Goal: Use online tool/utility: Utilize a website feature to perform a specific function

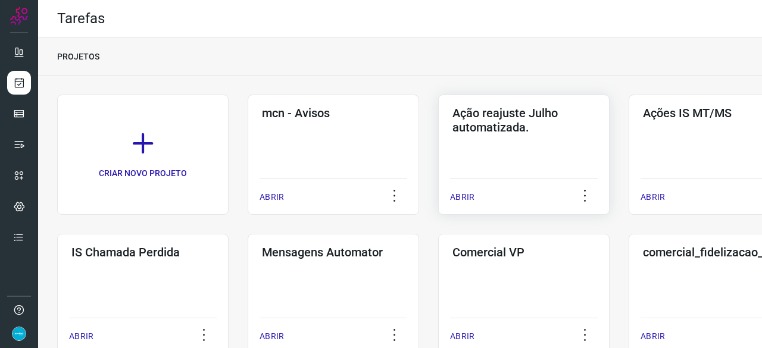
click at [462, 199] on p "ABRIR" at bounding box center [462, 197] width 24 height 12
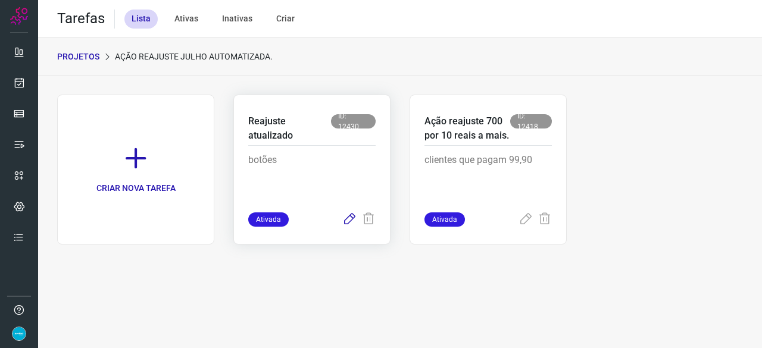
click at [352, 218] on icon at bounding box center [349, 219] width 14 height 14
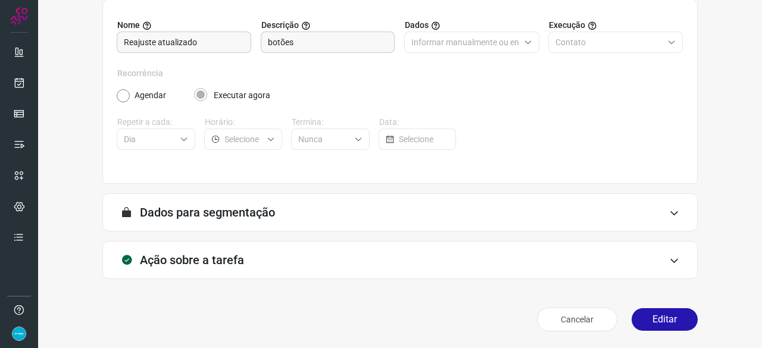
scroll to position [116, 0]
click at [664, 322] on button "Editar" at bounding box center [664, 320] width 66 height 23
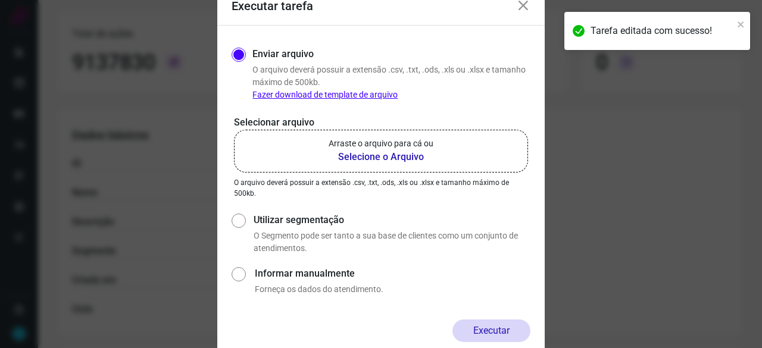
click at [347, 159] on b "Selecione o Arquivo" at bounding box center [380, 157] width 105 height 14
click at [0, 0] on input "Arraste o arquivo para cá ou Selecione o Arquivo" at bounding box center [0, 0] width 0 height 0
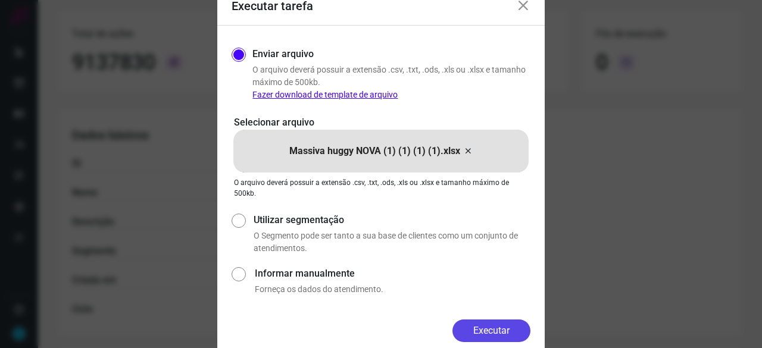
click at [499, 330] on button "Executar" at bounding box center [491, 331] width 78 height 23
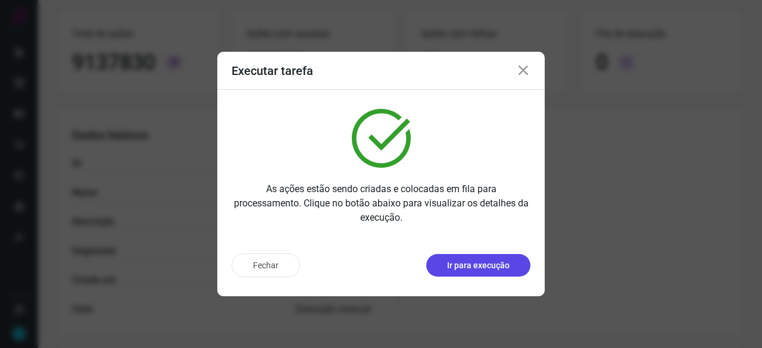
click at [461, 267] on p "Ir para execução" at bounding box center [478, 265] width 62 height 12
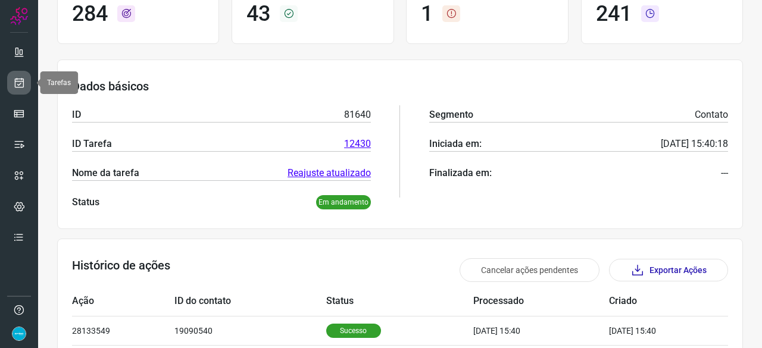
click at [11, 85] on link at bounding box center [19, 83] width 24 height 24
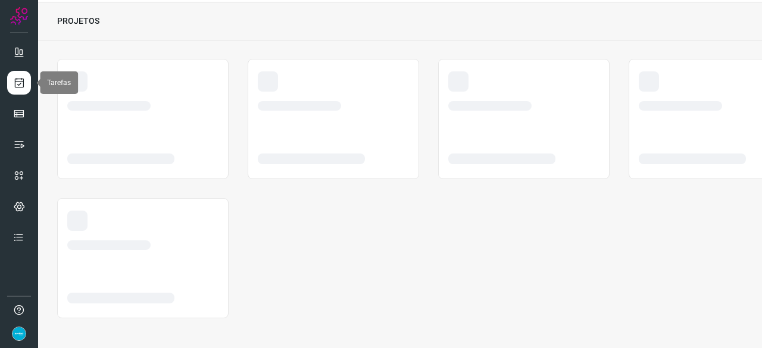
scroll to position [36, 0]
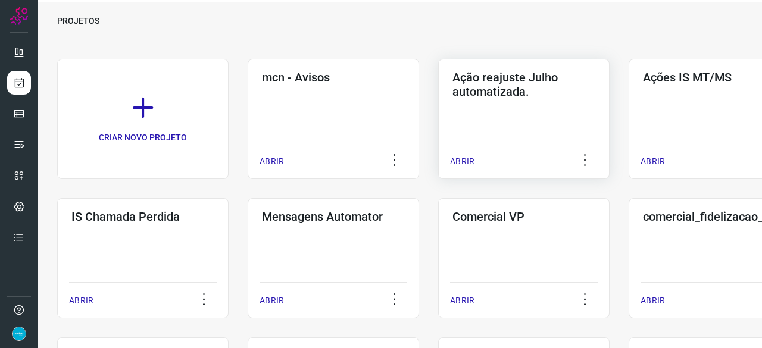
click at [468, 159] on p "ABRIR" at bounding box center [462, 161] width 24 height 12
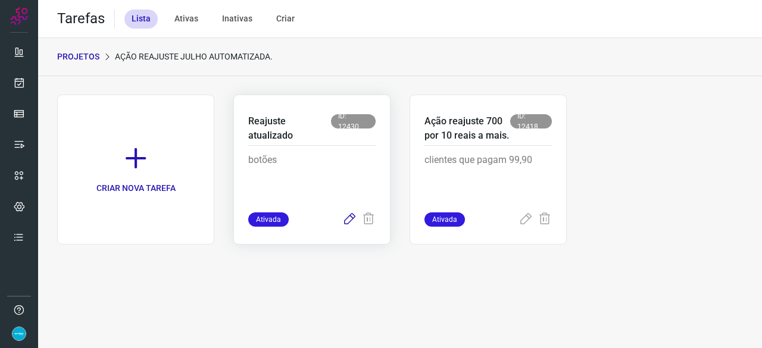
click at [344, 219] on icon at bounding box center [349, 219] width 14 height 14
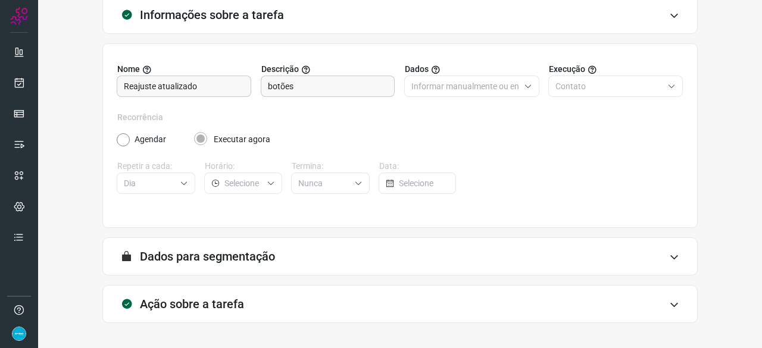
scroll to position [116, 0]
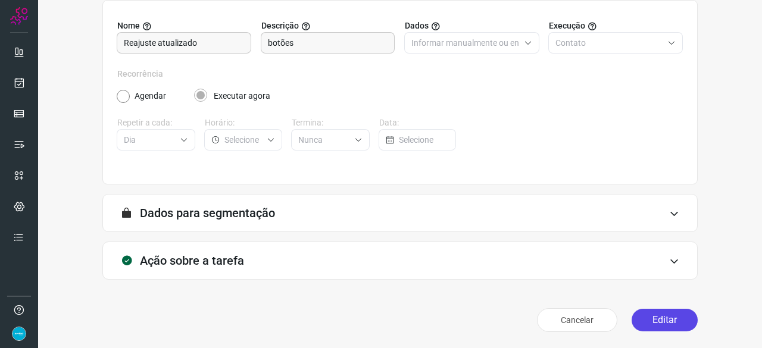
click at [654, 321] on button "Editar" at bounding box center [664, 320] width 66 height 23
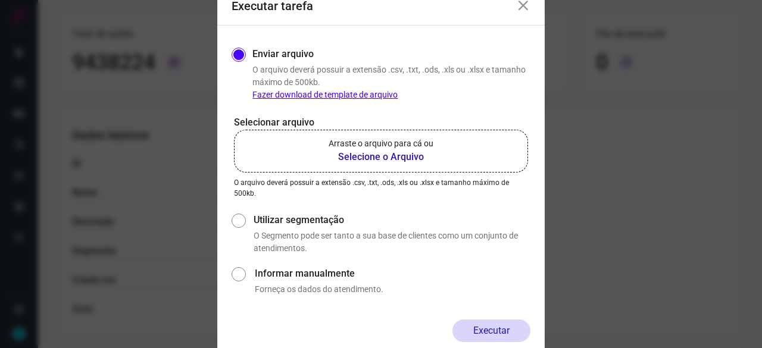
click at [382, 159] on b "Selecione o Arquivo" at bounding box center [380, 157] width 105 height 14
click at [0, 0] on input "Arraste o arquivo para cá ou Selecione o Arquivo" at bounding box center [0, 0] width 0 height 0
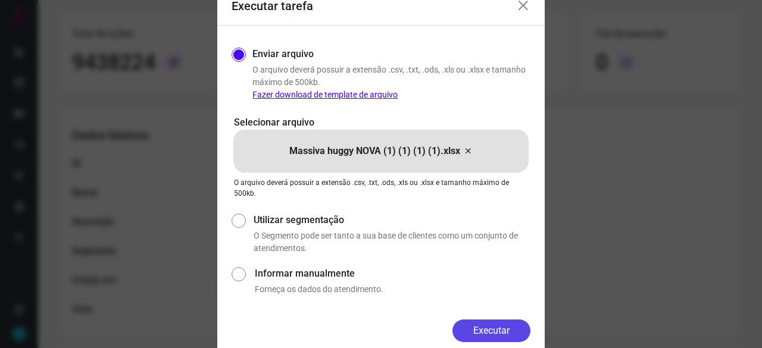
click at [489, 329] on button "Executar" at bounding box center [491, 331] width 78 height 23
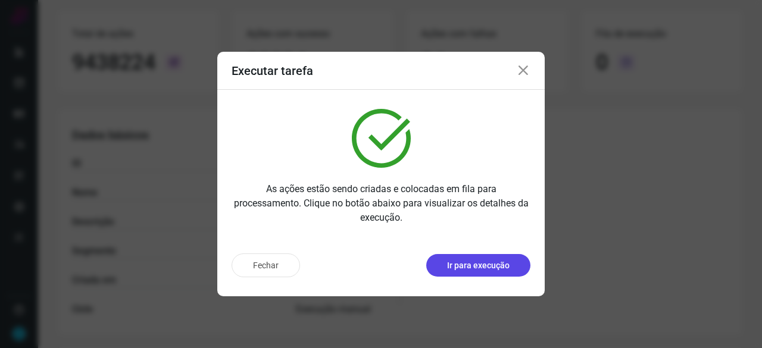
click at [456, 264] on p "Ir para execução" at bounding box center [478, 265] width 62 height 12
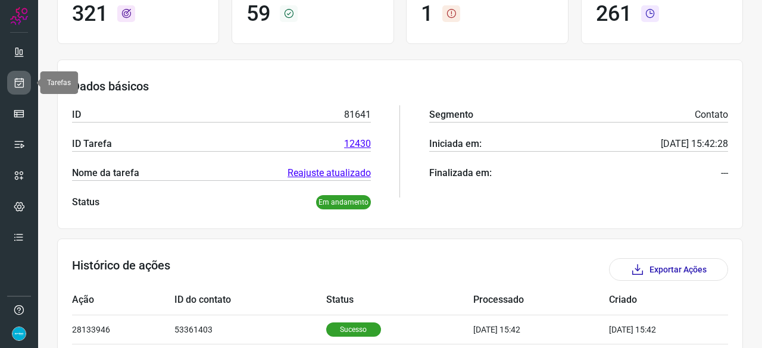
click at [21, 83] on icon at bounding box center [19, 83] width 12 height 12
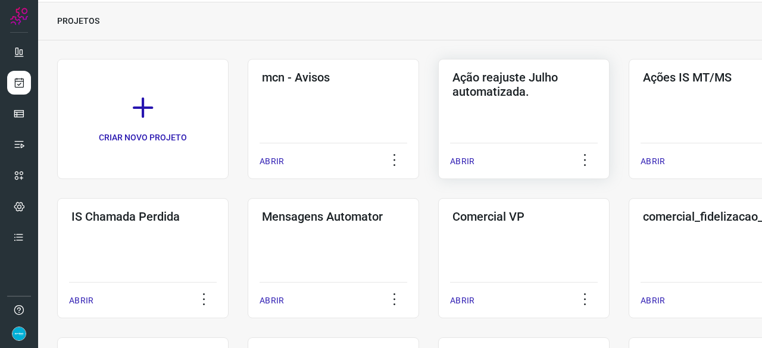
click at [464, 162] on p "ABRIR" at bounding box center [462, 161] width 24 height 12
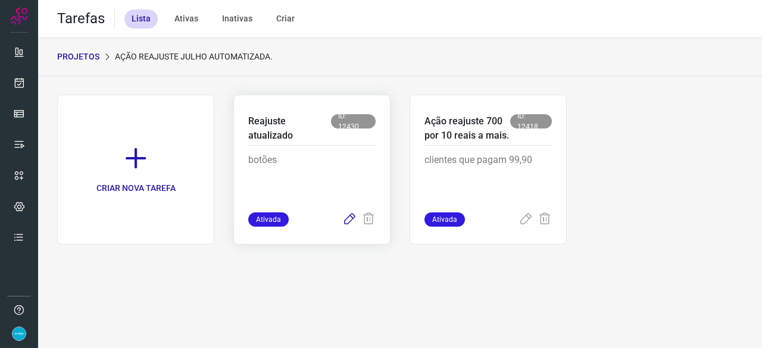
click at [351, 220] on icon at bounding box center [349, 219] width 14 height 14
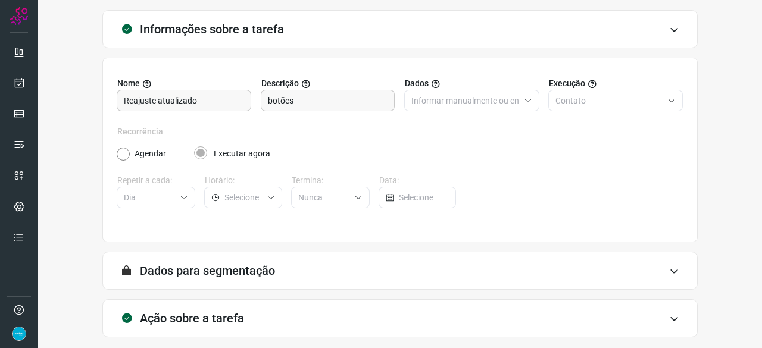
scroll to position [116, 0]
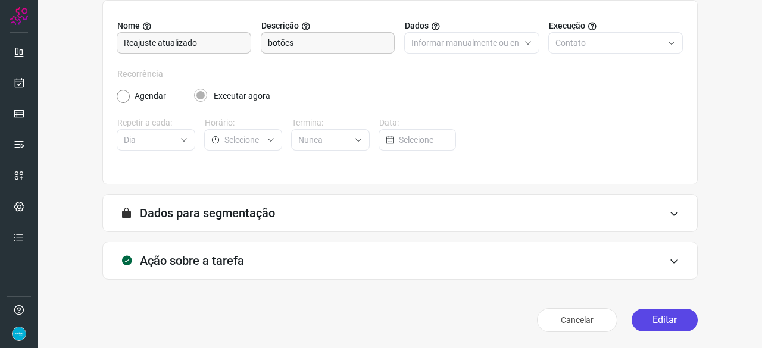
click at [660, 317] on button "Editar" at bounding box center [664, 320] width 66 height 23
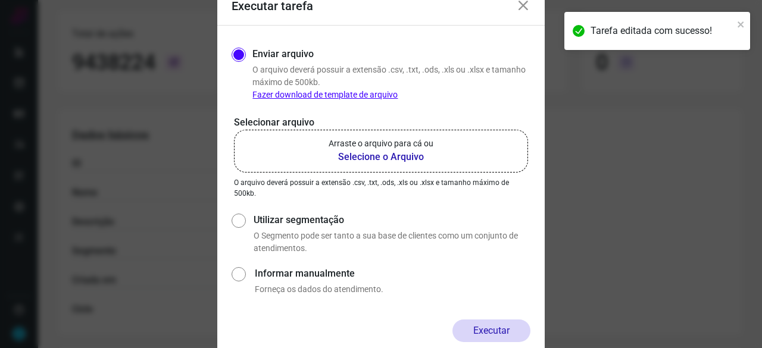
click at [370, 155] on b "Selecione o Arquivo" at bounding box center [380, 157] width 105 height 14
click at [0, 0] on input "Arraste o arquivo para cá ou Selecione o Arquivo" at bounding box center [0, 0] width 0 height 0
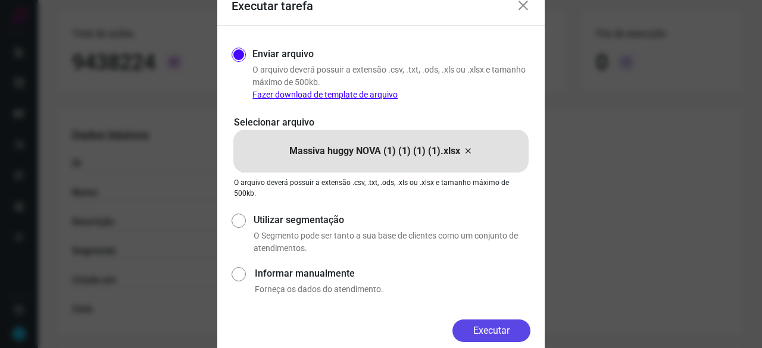
click at [497, 331] on button "Executar" at bounding box center [491, 331] width 78 height 23
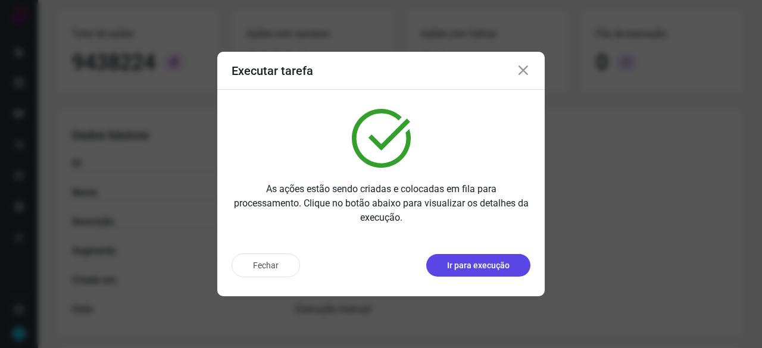
click at [451, 267] on p "Ir para execução" at bounding box center [478, 265] width 62 height 12
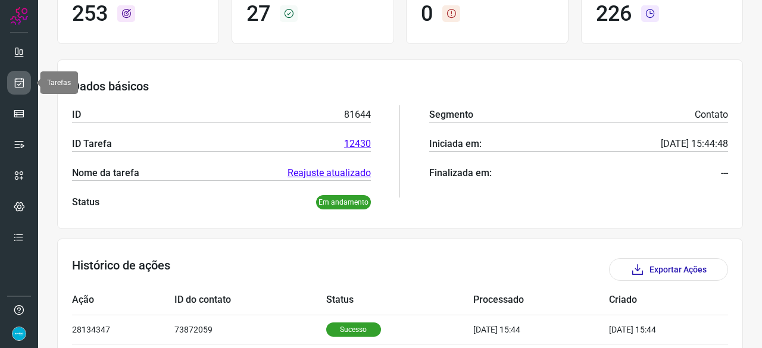
click at [23, 83] on icon at bounding box center [19, 83] width 12 height 12
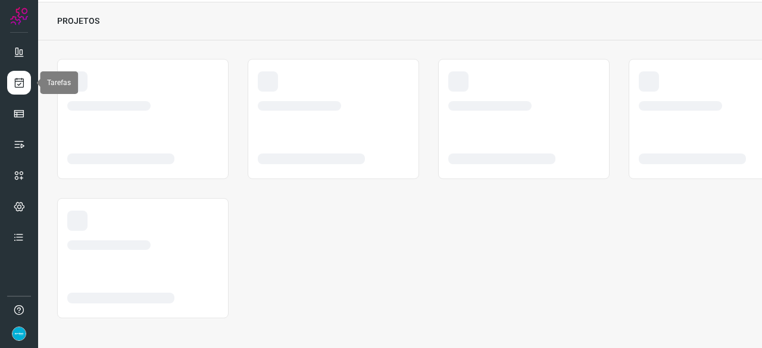
scroll to position [36, 0]
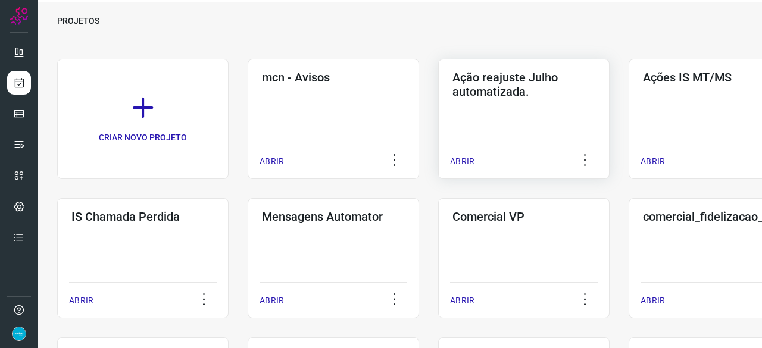
click at [452, 159] on p "ABRIR" at bounding box center [462, 161] width 24 height 12
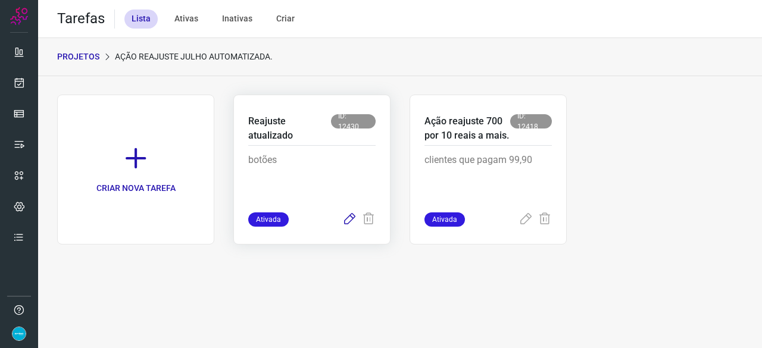
click at [346, 217] on icon at bounding box center [349, 219] width 14 height 14
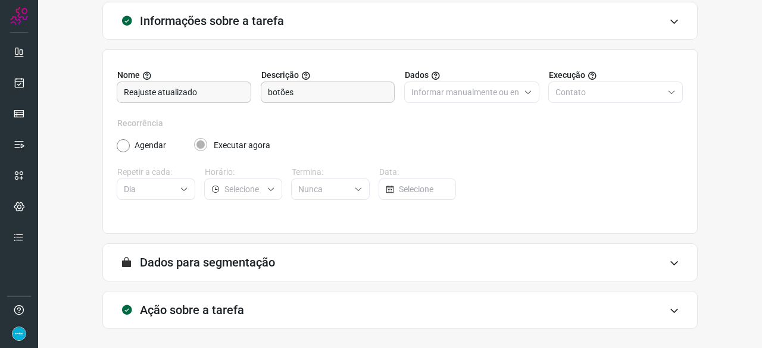
scroll to position [116, 0]
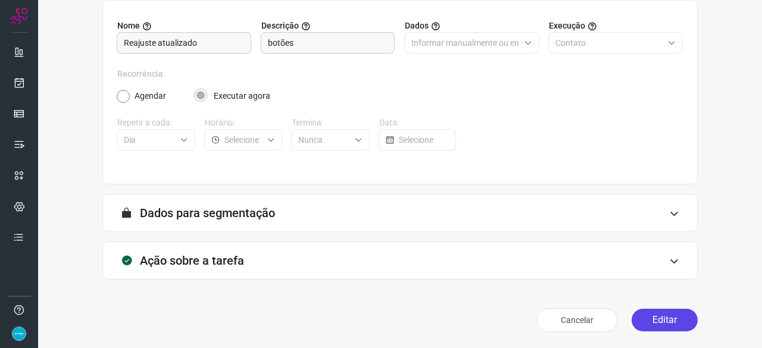
click at [647, 324] on button "Editar" at bounding box center [664, 320] width 66 height 23
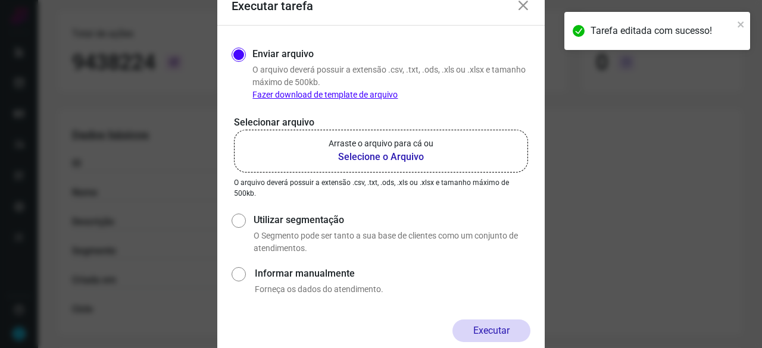
click at [363, 157] on b "Selecione o Arquivo" at bounding box center [380, 157] width 105 height 14
click at [0, 0] on input "Arraste o arquivo para cá ou Selecione o Arquivo" at bounding box center [0, 0] width 0 height 0
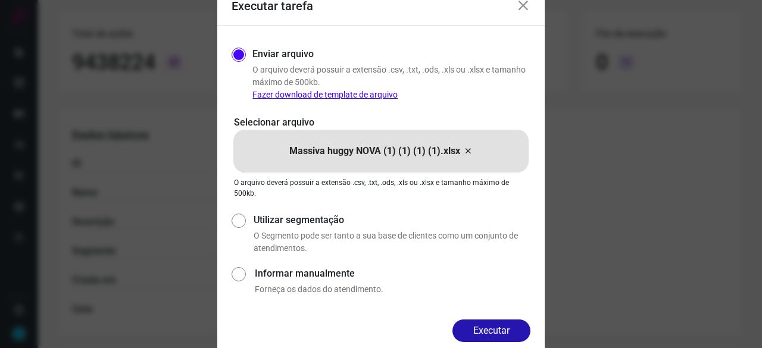
click at [511, 328] on button "Executar" at bounding box center [491, 331] width 78 height 23
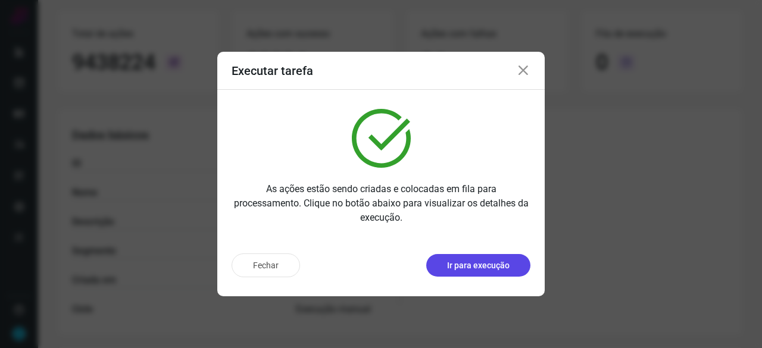
click at [486, 265] on p "Ir para execução" at bounding box center [478, 265] width 62 height 12
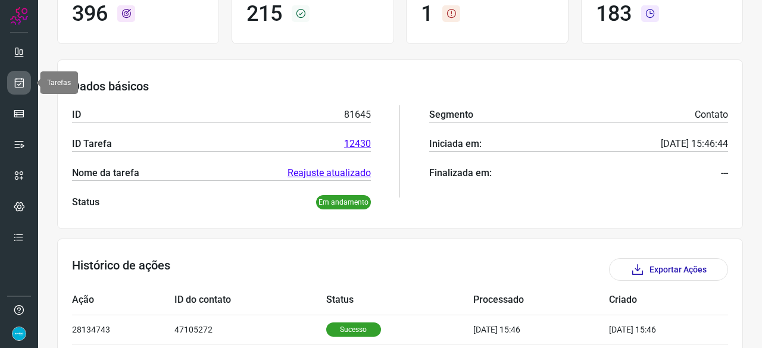
click at [29, 86] on link at bounding box center [19, 83] width 24 height 24
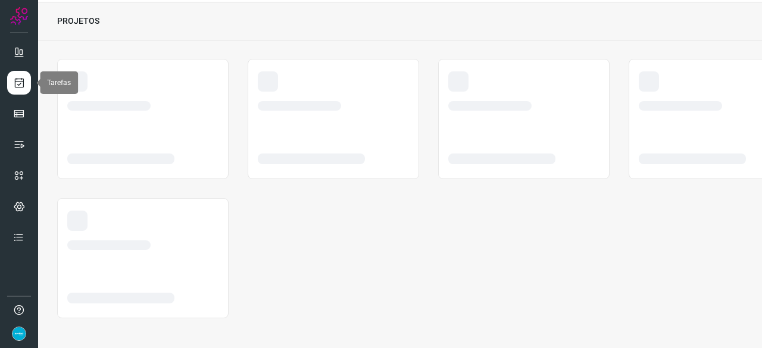
scroll to position [36, 0]
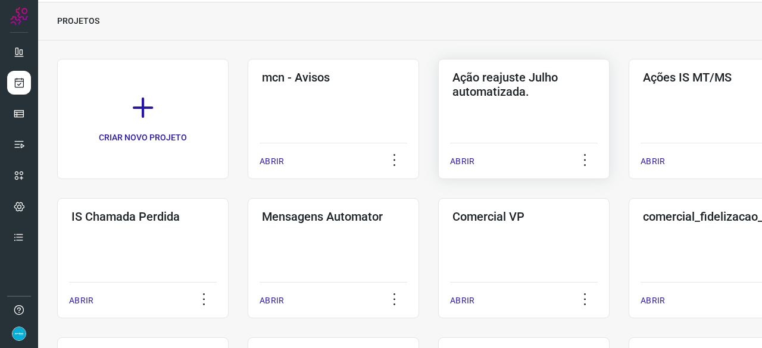
click at [458, 162] on p "ABRIR" at bounding box center [462, 161] width 24 height 12
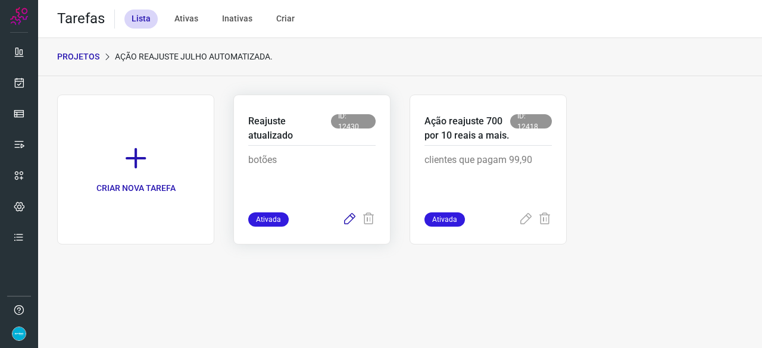
click at [348, 217] on icon at bounding box center [349, 219] width 14 height 14
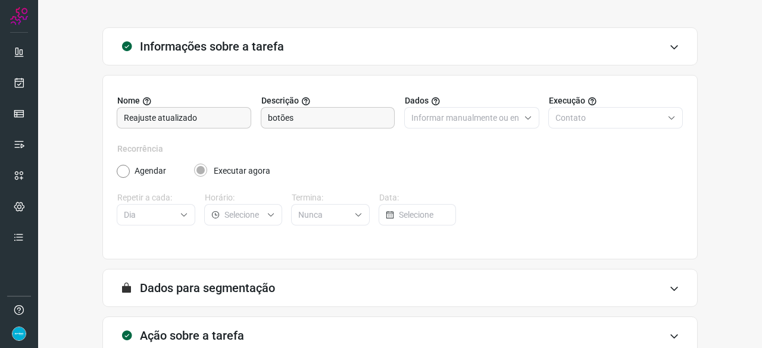
scroll to position [116, 0]
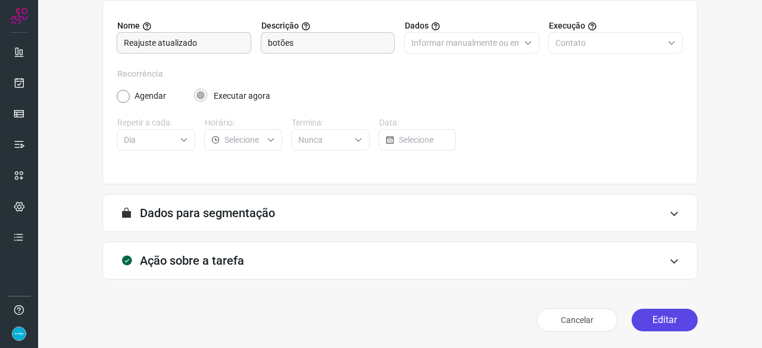
click at [657, 320] on button "Editar" at bounding box center [664, 320] width 66 height 23
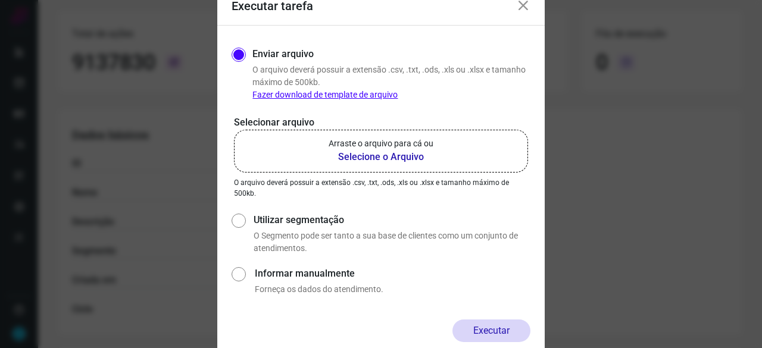
click at [377, 158] on b "Selecione o Arquivo" at bounding box center [380, 157] width 105 height 14
click at [0, 0] on input "Arraste o arquivo para cá ou Selecione o Arquivo" at bounding box center [0, 0] width 0 height 0
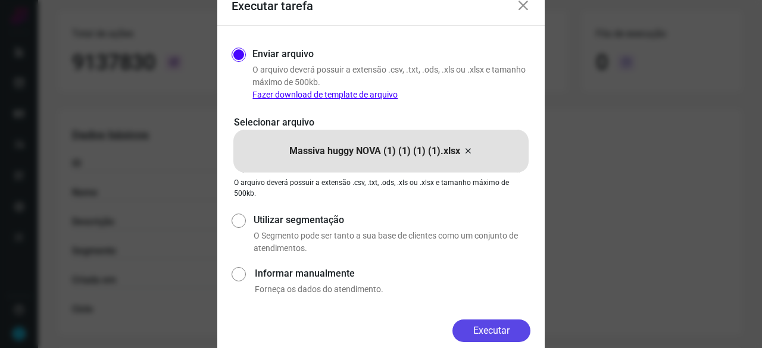
click at [488, 328] on button "Executar" at bounding box center [491, 331] width 78 height 23
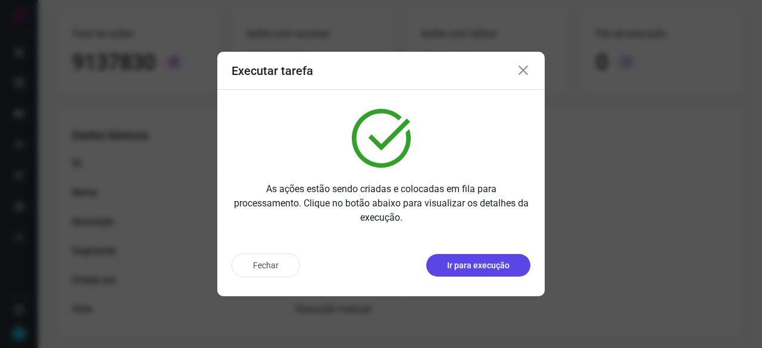
click at [487, 271] on p "Ir para execução" at bounding box center [478, 265] width 62 height 12
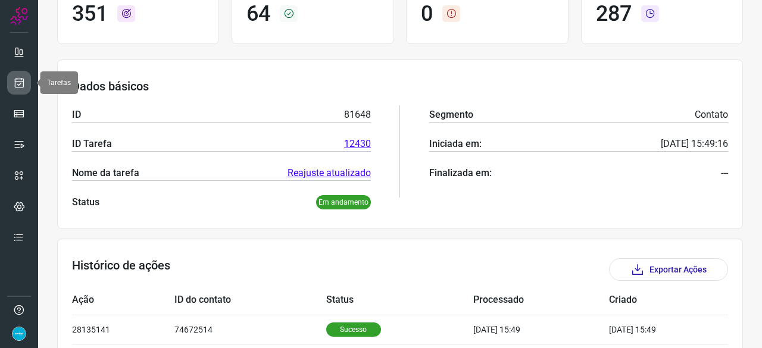
click at [24, 86] on icon at bounding box center [19, 83] width 12 height 12
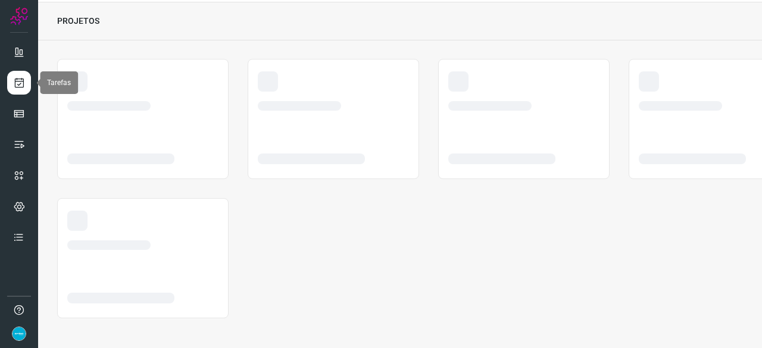
scroll to position [36, 0]
